Goal: Check status

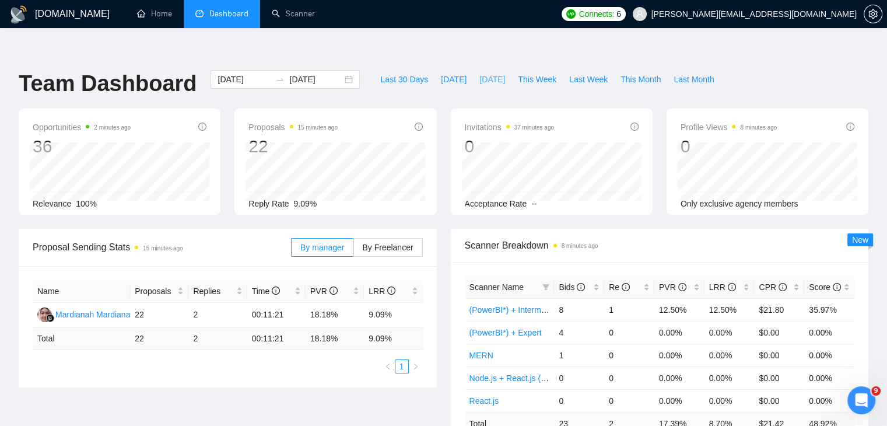
click at [479, 73] on span "[DATE]" at bounding box center [492, 79] width 26 height 13
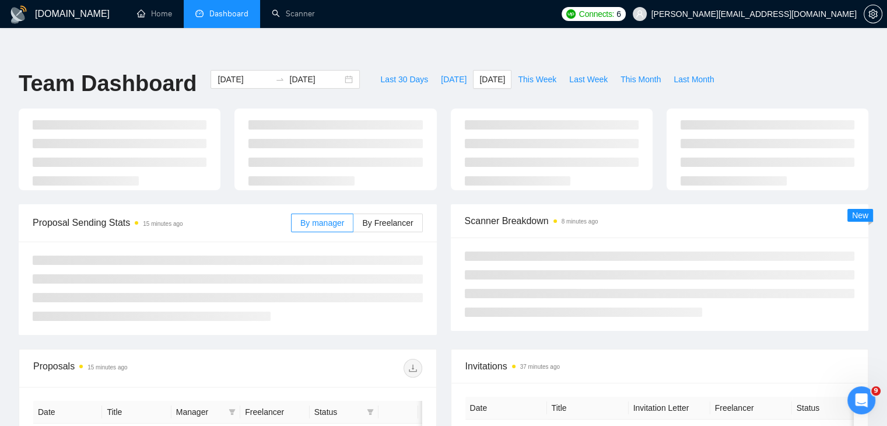
type input "[DATE]"
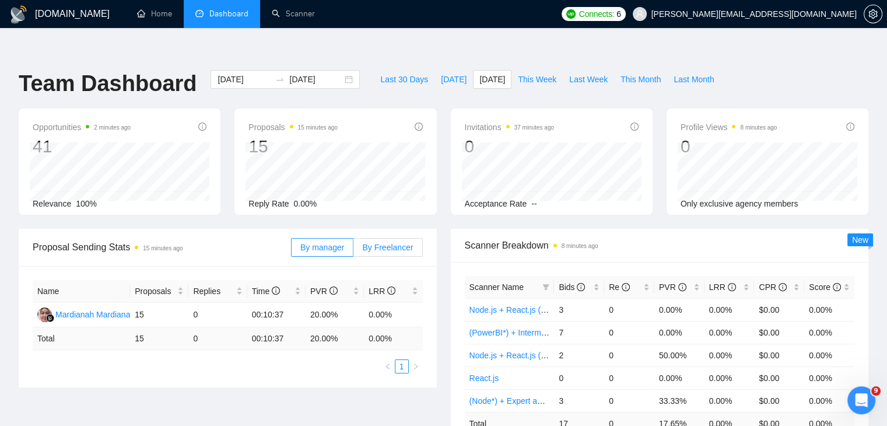
click at [405, 238] on label "By Freelancer" at bounding box center [387, 247] width 69 height 19
click at [353, 250] on input "By Freelancer" at bounding box center [353, 250] width 0 height 0
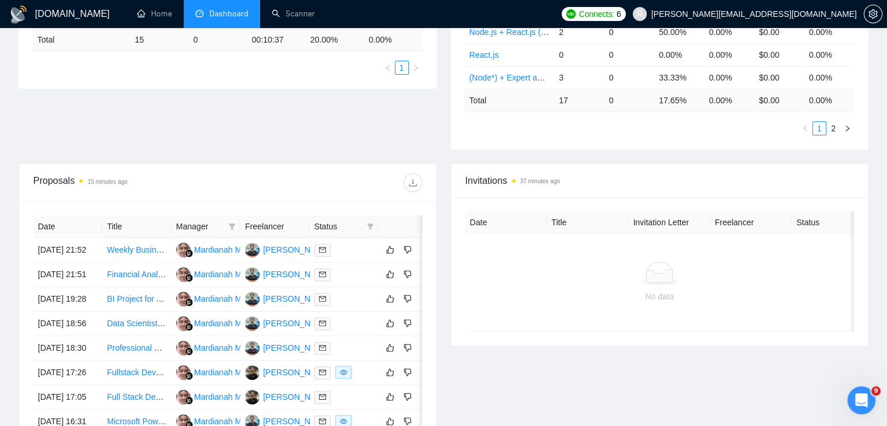
scroll to position [616, 0]
